Goal: Task Accomplishment & Management: Manage account settings

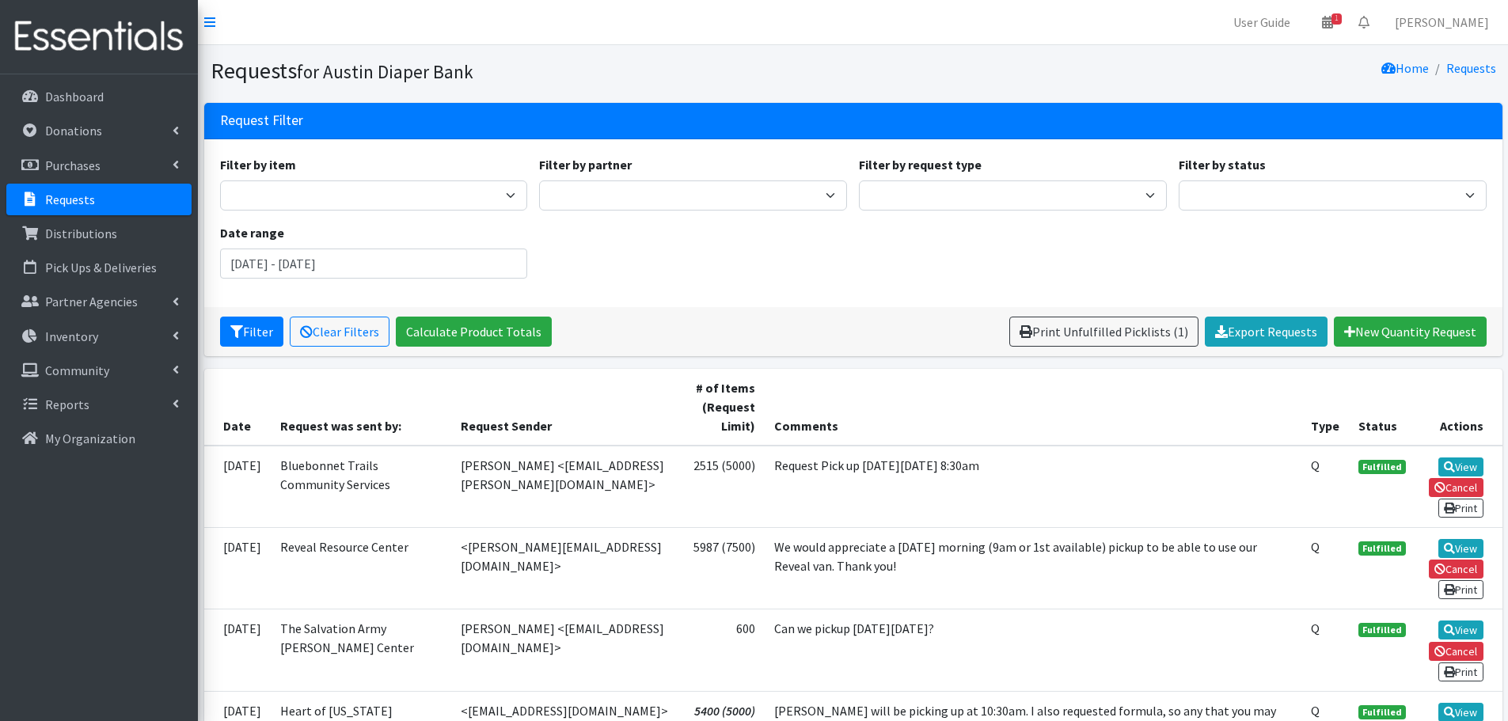
click at [48, 195] on p "Requests" at bounding box center [70, 200] width 50 height 16
click at [76, 200] on p "Requests" at bounding box center [70, 200] width 50 height 16
